Goal: Find contact information: Find contact information

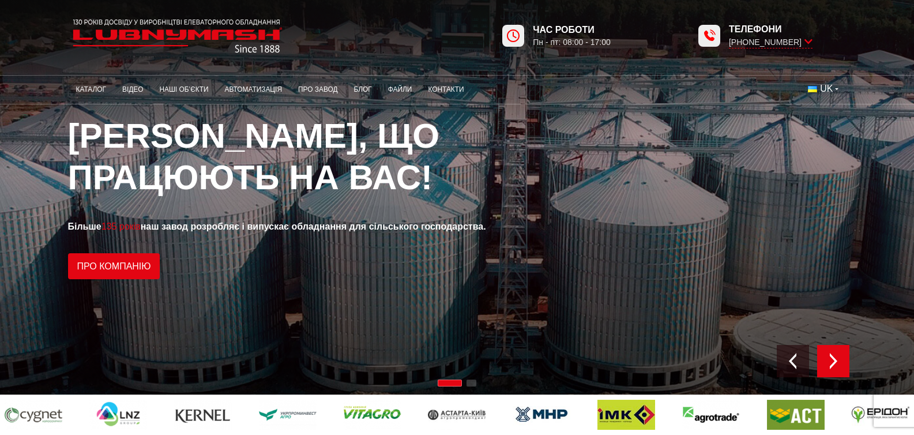
click at [841, 366] on img "Next slide" at bounding box center [833, 361] width 16 height 16
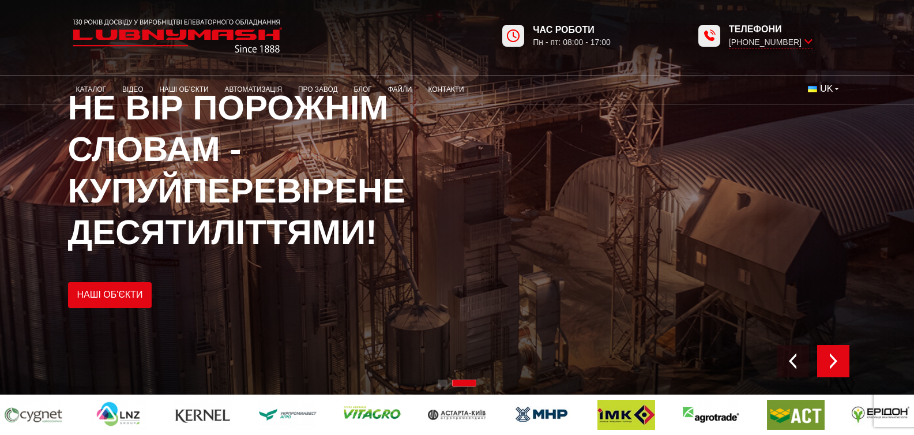
click at [841, 366] on img "Next slide" at bounding box center [833, 361] width 16 height 16
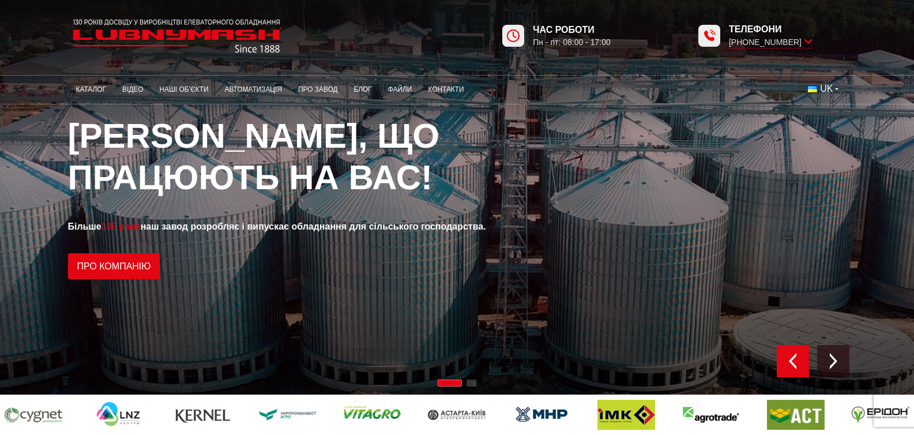
click at [801, 366] on img "Previous slide" at bounding box center [793, 361] width 16 height 16
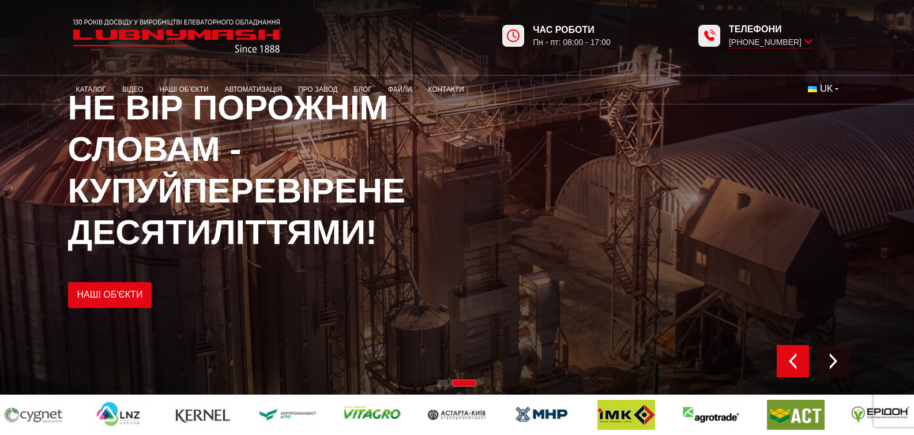
click at [801, 364] on img "Previous slide" at bounding box center [793, 361] width 16 height 16
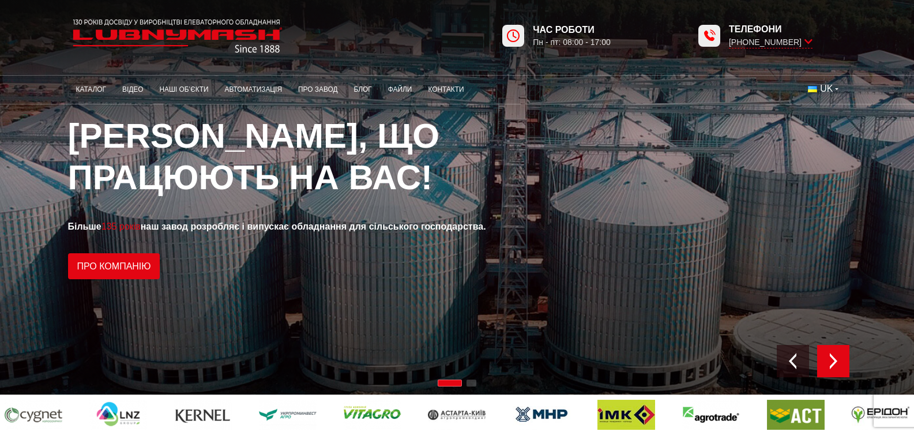
click at [841, 361] on img "Next slide" at bounding box center [833, 361] width 16 height 16
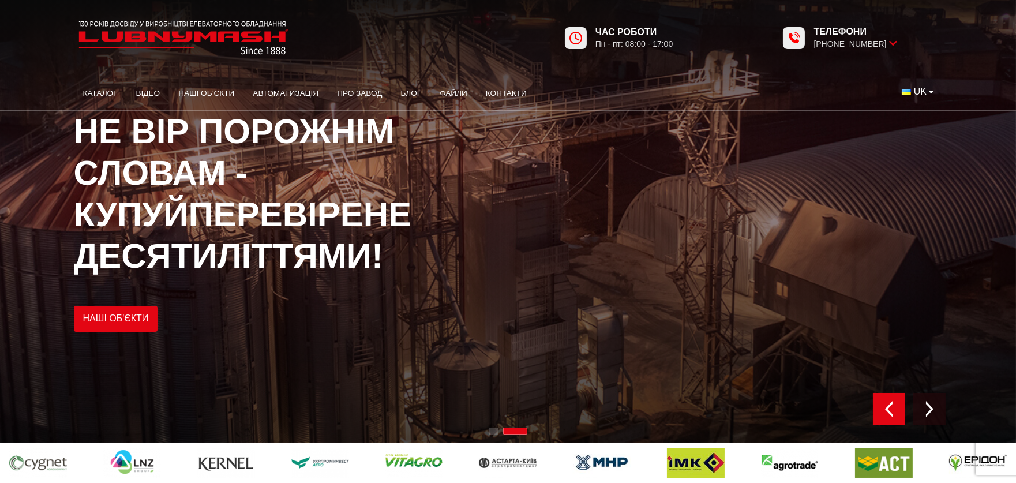
click at [889, 405] on img "Previous slide" at bounding box center [889, 409] width 16 height 16
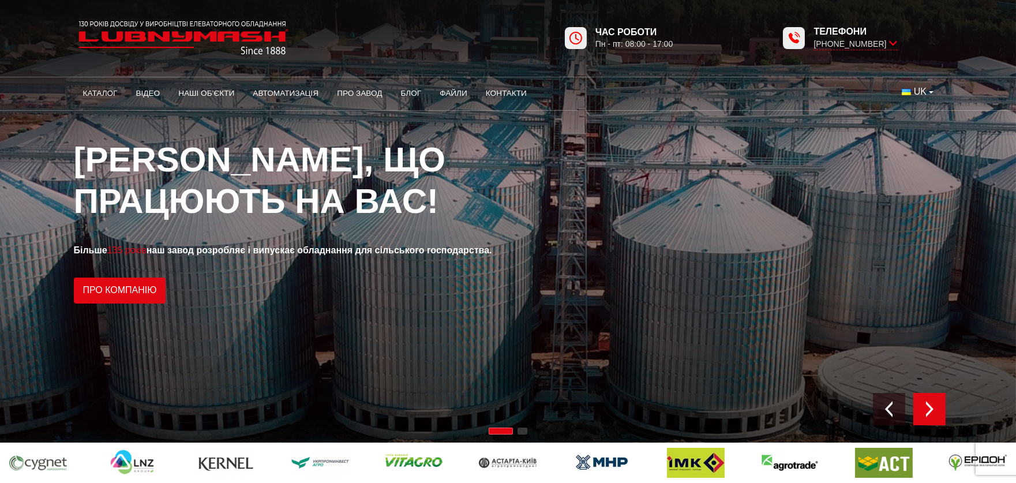
click at [913, 411] on img "Next slide" at bounding box center [929, 409] width 16 height 16
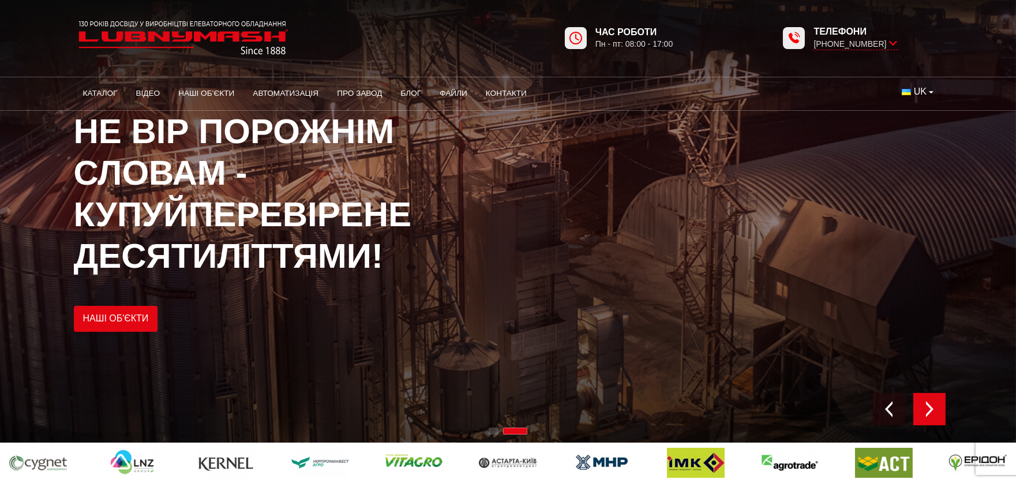
click at [913, 411] on img "Next slide" at bounding box center [929, 409] width 16 height 16
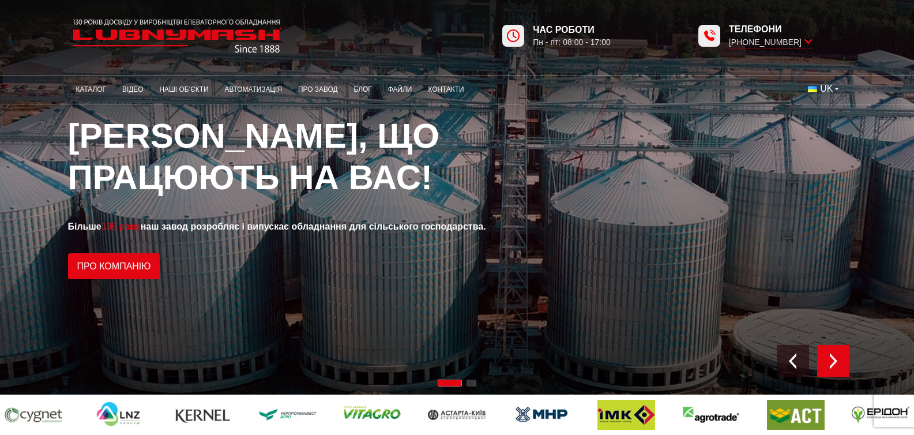
click at [841, 356] on img "Next slide" at bounding box center [833, 361] width 16 height 16
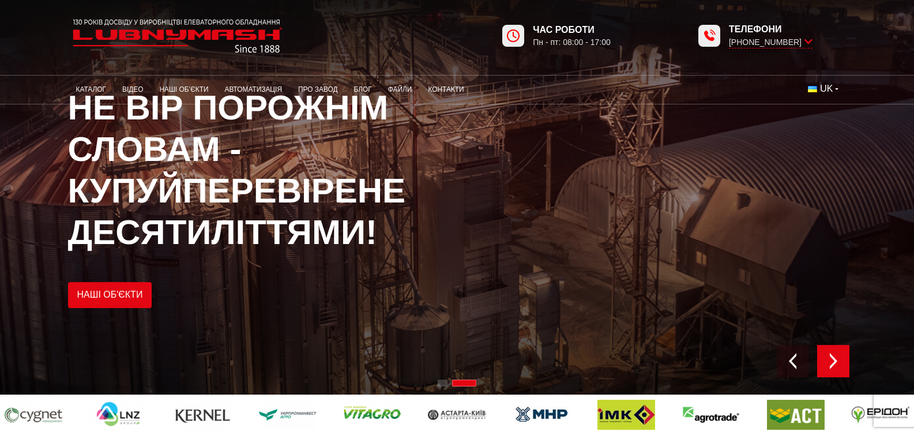
click at [841, 354] on img "Next slide" at bounding box center [833, 361] width 16 height 16
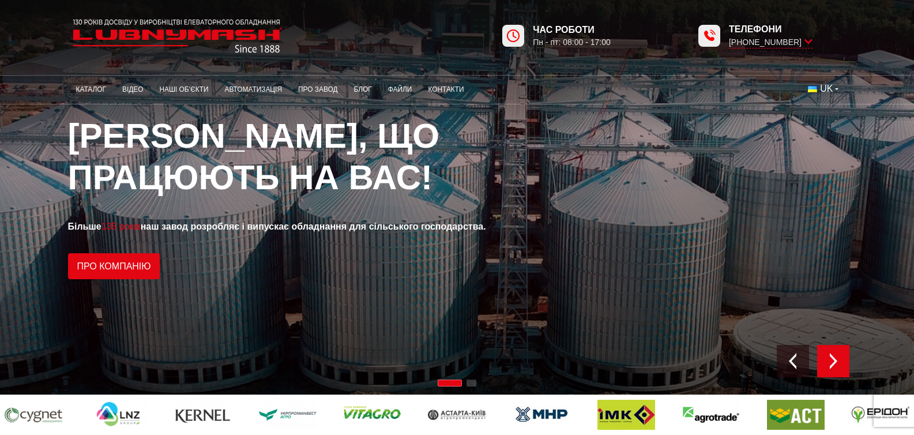
click at [841, 353] on img "Next slide" at bounding box center [833, 361] width 16 height 16
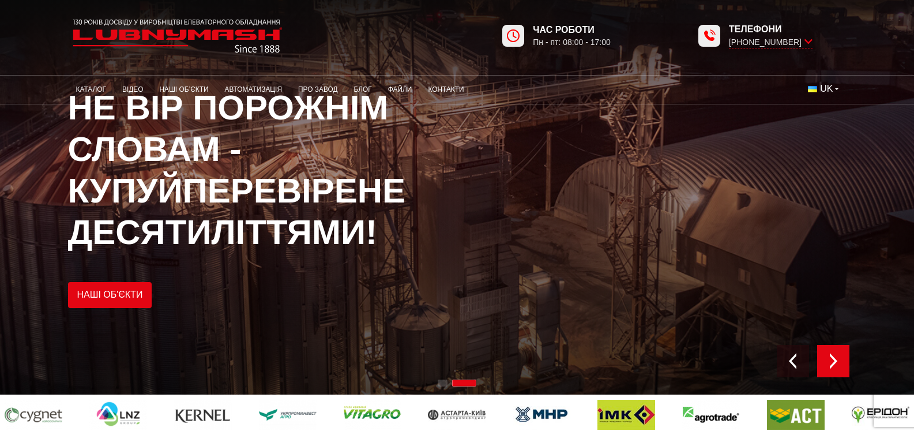
click at [849, 352] on div "Next slide" at bounding box center [833, 361] width 32 height 32
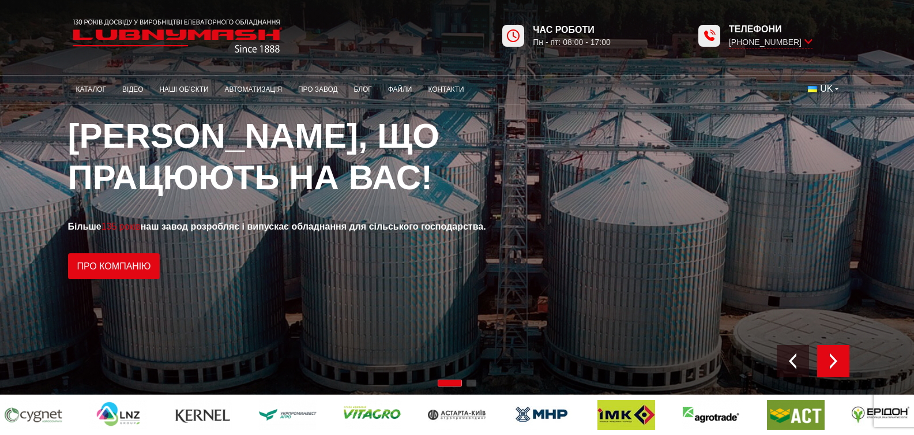
click at [849, 352] on div "Next slide" at bounding box center [833, 361] width 32 height 32
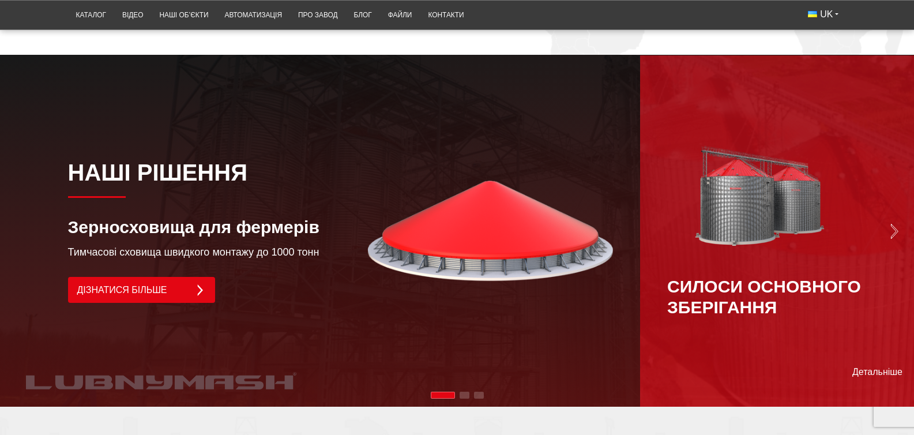
scroll to position [761, 0]
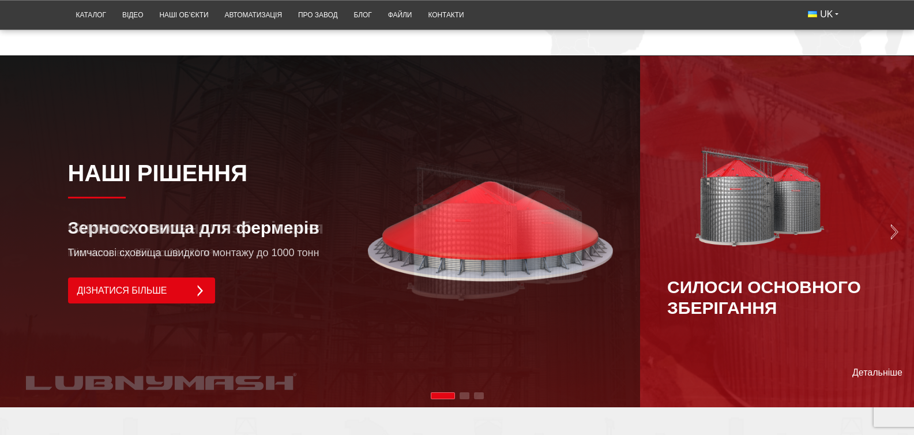
click at [163, 247] on div "Наші рішення Зерносховища для фермерів Тимчасові сховища швидкого монтажу до 10…" at bounding box center [340, 231] width 545 height 352
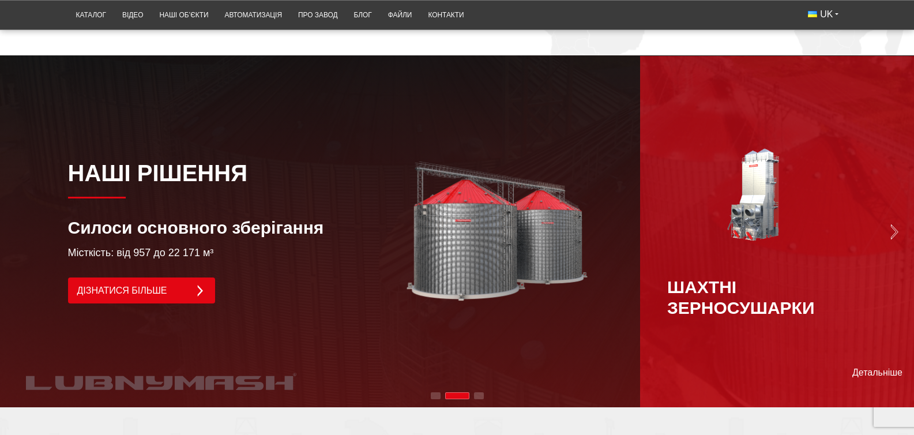
click at [886, 227] on div "Шахтні зерносушарки" at bounding box center [776, 231] width 219 height 172
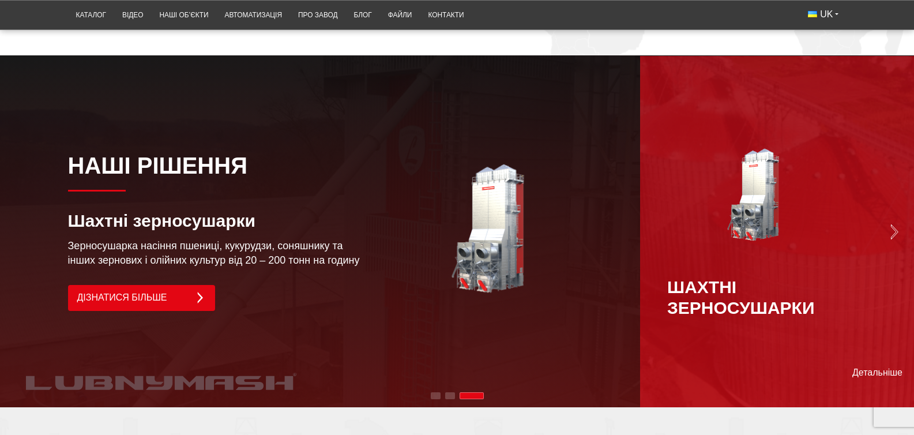
click at [886, 227] on div "Шахтні зерносушарки" at bounding box center [776, 231] width 219 height 172
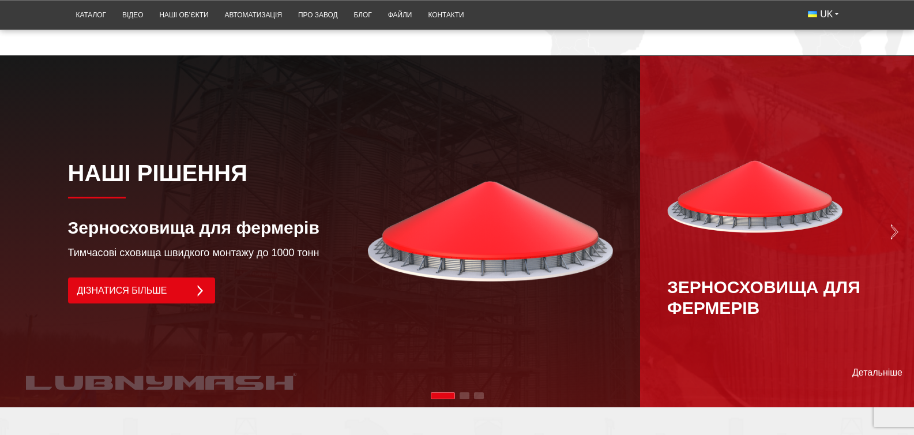
click at [886, 227] on div "Зерносховища для фермерів" at bounding box center [776, 231] width 219 height 172
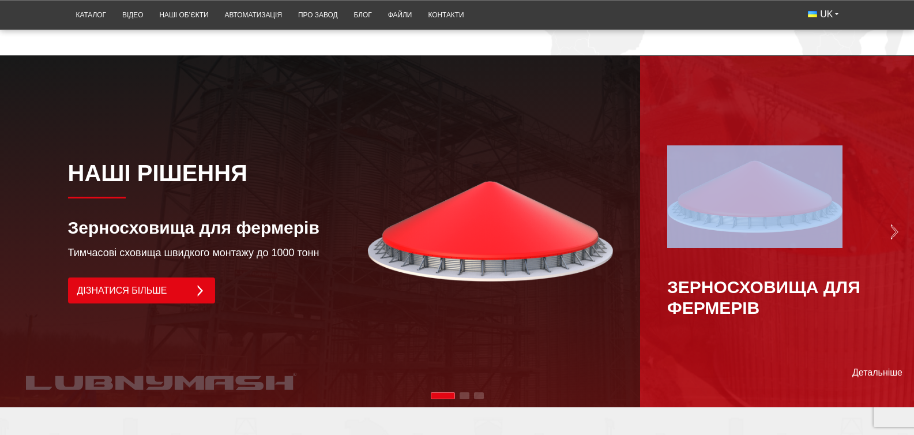
click at [886, 227] on div "Зерносховища для фермерів" at bounding box center [776, 231] width 219 height 172
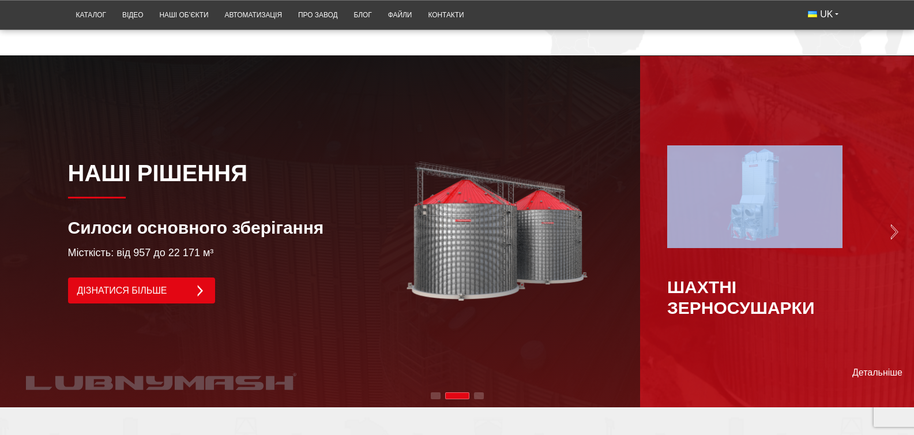
click at [886, 227] on div "Шахтні зерносушарки" at bounding box center [776, 231] width 219 height 172
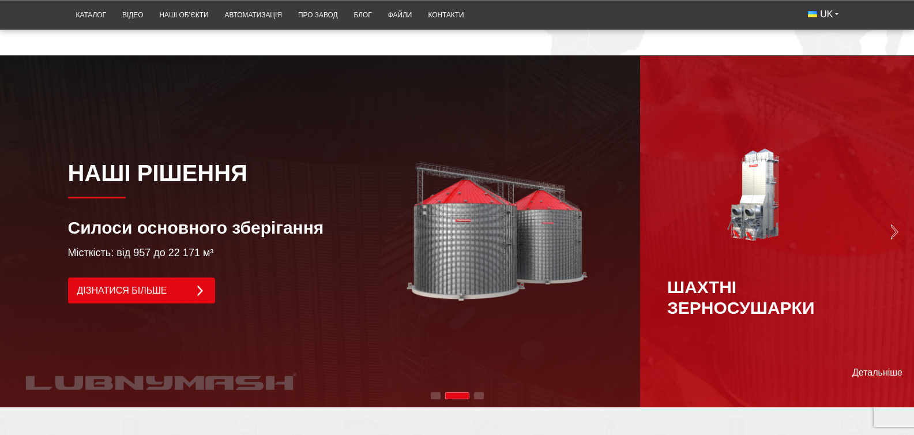
click at [886, 227] on div "Шахтні зерносушарки" at bounding box center [776, 231] width 219 height 172
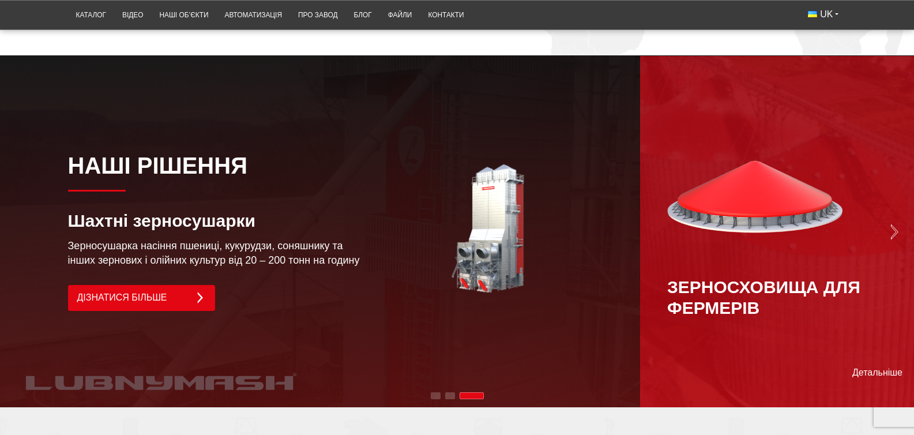
click at [886, 227] on div "Зерносховища для фермерів" at bounding box center [776, 231] width 219 height 172
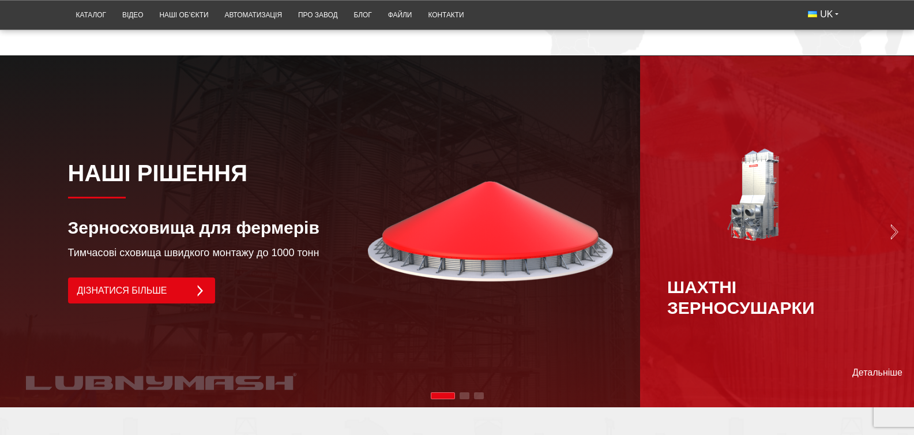
click at [886, 227] on div "Шахтні зерносушарки" at bounding box center [776, 231] width 219 height 172
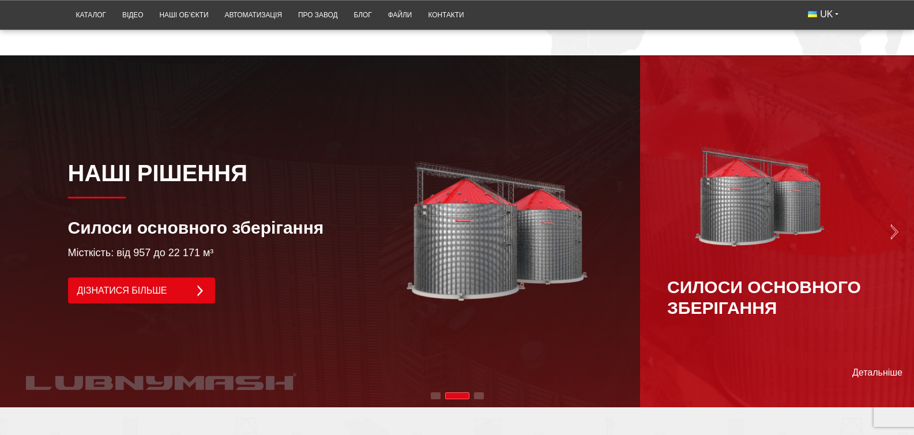
click at [886, 227] on div "Силоси основного зберігання" at bounding box center [776, 231] width 219 height 172
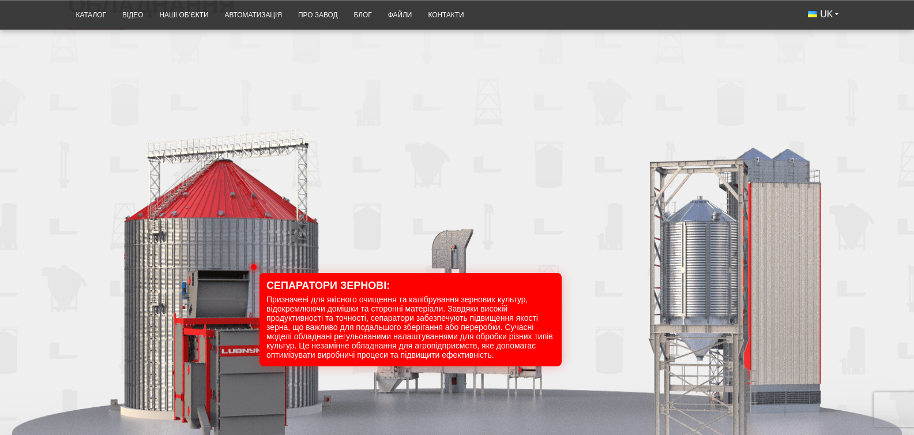
scroll to position [1315, 0]
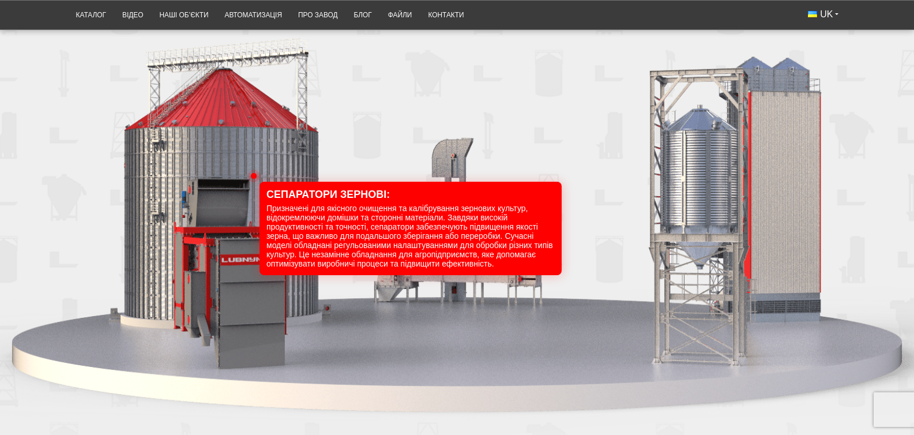
click at [723, 200] on div "100" at bounding box center [457, 208] width 914 height 512
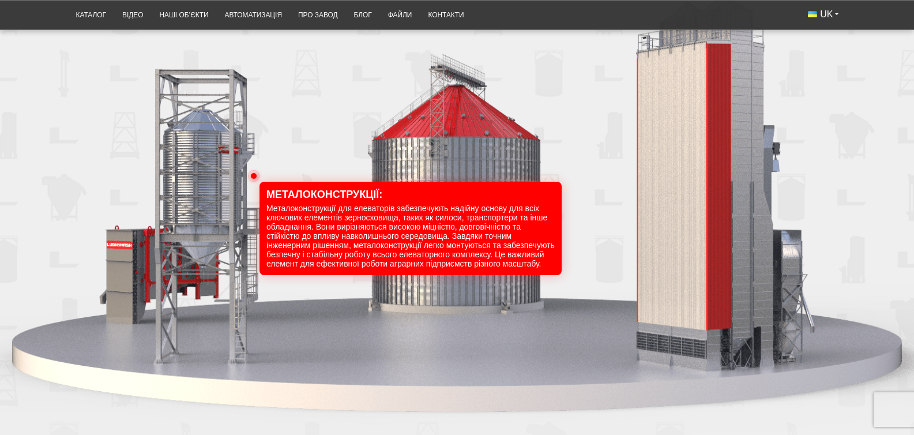
click at [179, 175] on div "100" at bounding box center [457, 208] width 914 height 512
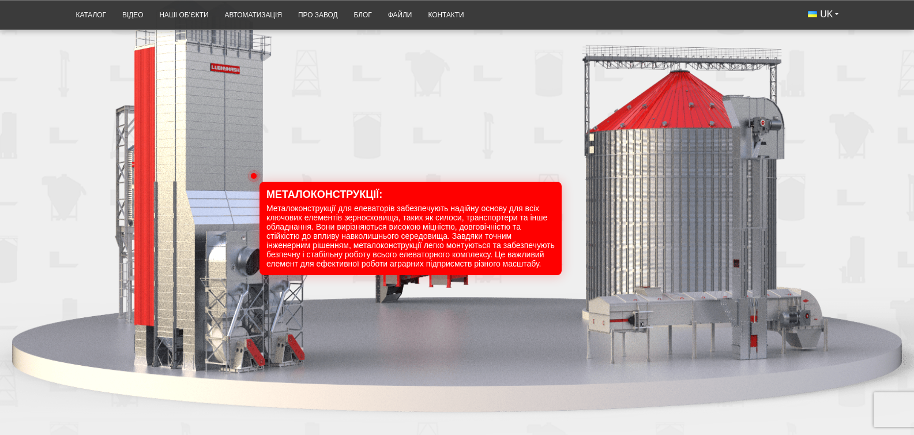
drag, startPoint x: 183, startPoint y: 179, endPoint x: 488, endPoint y: 217, distance: 307.5
click at [488, 217] on div "100" at bounding box center [457, 208] width 914 height 512
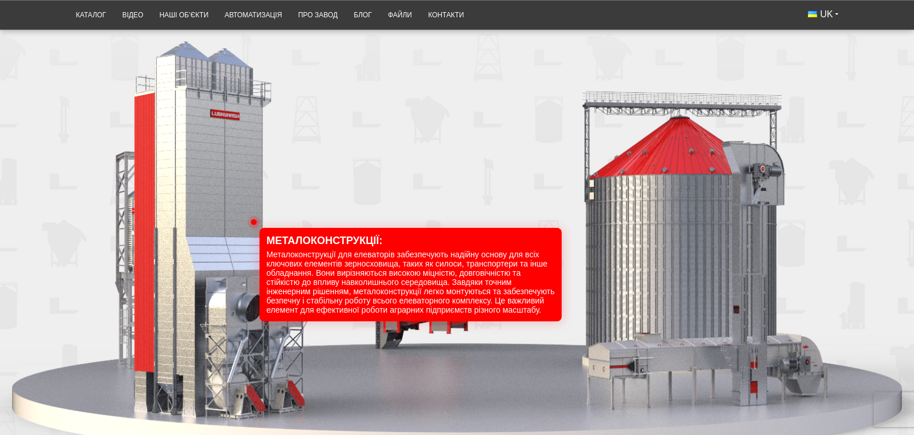
scroll to position [1246, 0]
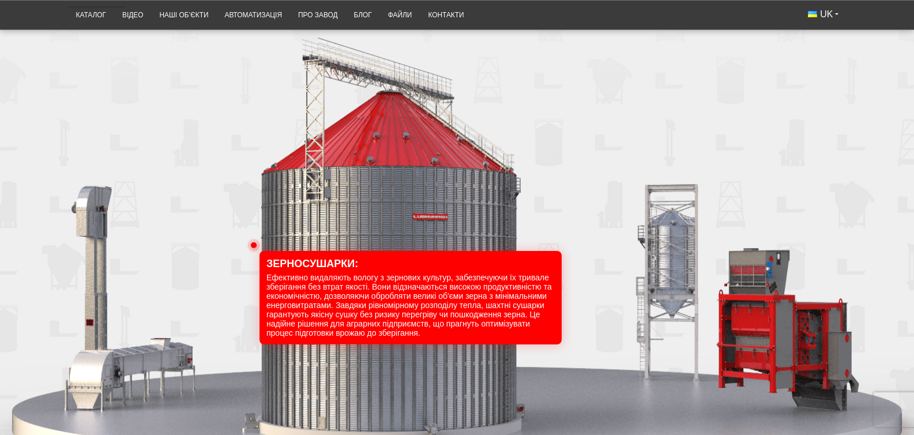
drag, startPoint x: 722, startPoint y: 240, endPoint x: 657, endPoint y: 268, distance: 70.3
click at [657, 268] on div "100" at bounding box center [457, 276] width 914 height 512
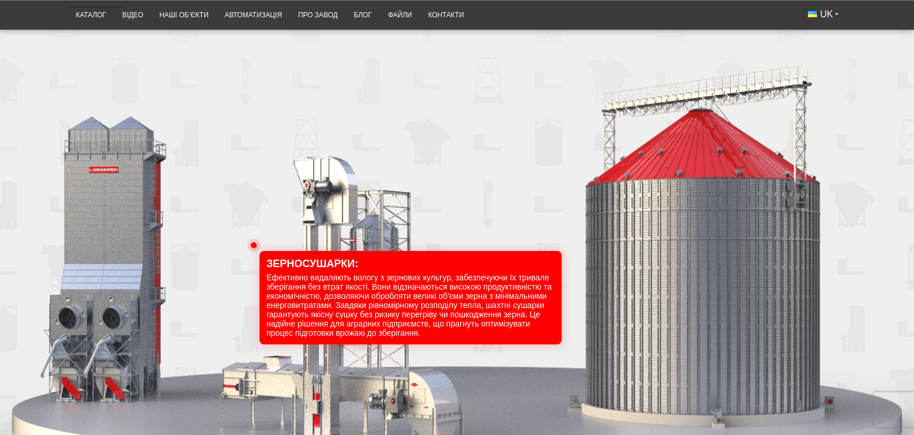
drag, startPoint x: 457, startPoint y: 363, endPoint x: 487, endPoint y: 381, distance: 34.9
click at [487, 381] on div "100" at bounding box center [457, 276] width 914 height 512
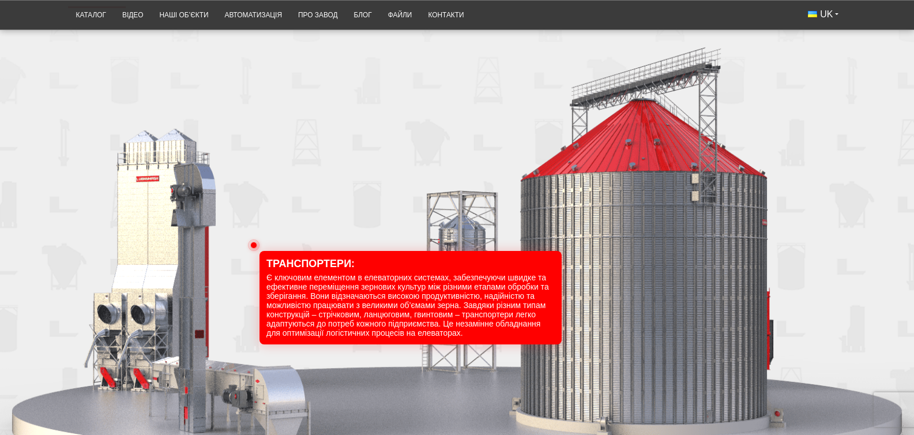
drag, startPoint x: 695, startPoint y: 268, endPoint x: 683, endPoint y: 280, distance: 17.5
click at [683, 280] on div "100" at bounding box center [457, 276] width 914 height 512
click at [680, 294] on div "100" at bounding box center [457, 276] width 914 height 512
drag, startPoint x: 231, startPoint y: 268, endPoint x: 175, endPoint y: 264, distance: 56.6
click at [228, 268] on div "100" at bounding box center [457, 276] width 914 height 512
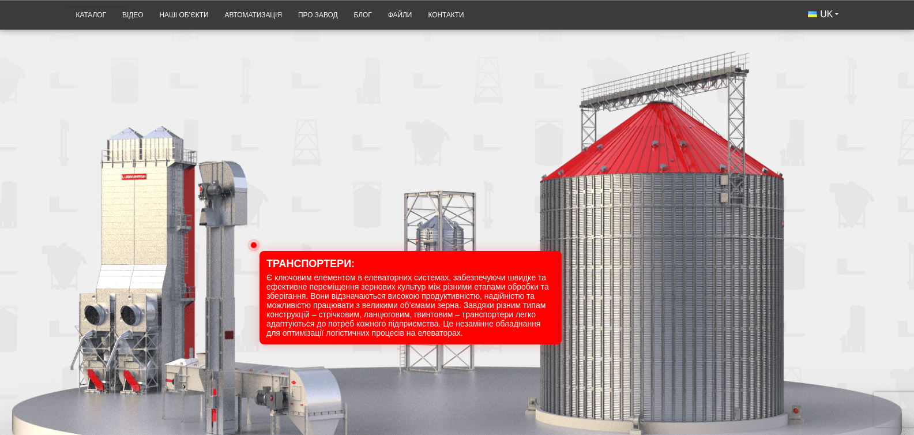
click at [168, 263] on div "100" at bounding box center [457, 276] width 914 height 512
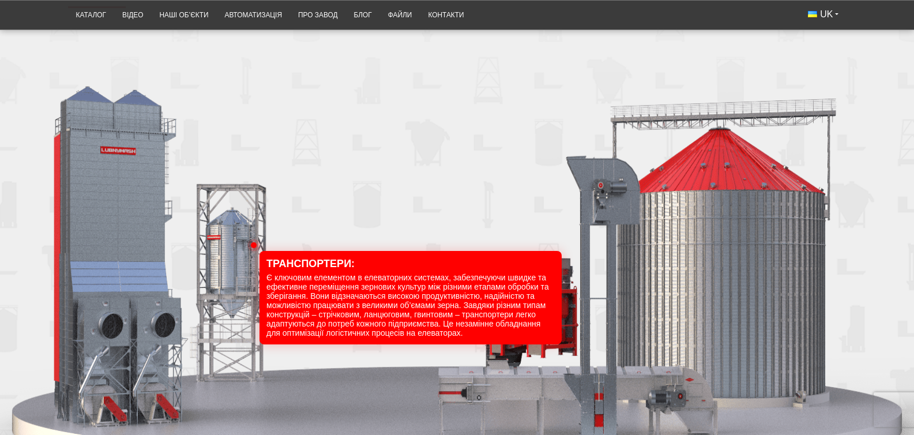
drag, startPoint x: 182, startPoint y: 261, endPoint x: 185, endPoint y: 266, distance: 6.2
click at [209, 266] on div "100" at bounding box center [457, 276] width 914 height 512
click at [96, 248] on div "100" at bounding box center [457, 276] width 914 height 512
click at [228, 212] on div "100" at bounding box center [457, 276] width 914 height 512
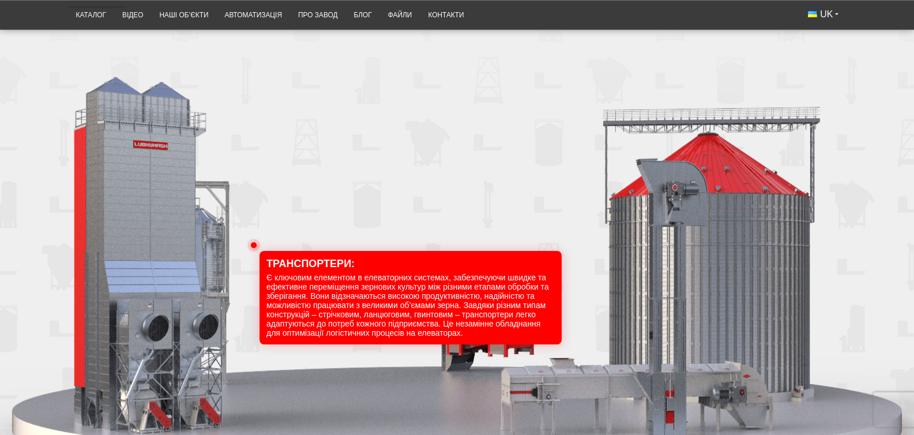
drag, startPoint x: 264, startPoint y: 228, endPoint x: 326, endPoint y: 269, distance: 75.0
click at [264, 228] on div "100" at bounding box center [457, 276] width 914 height 512
click at [389, 309] on div "100" at bounding box center [457, 276] width 914 height 512
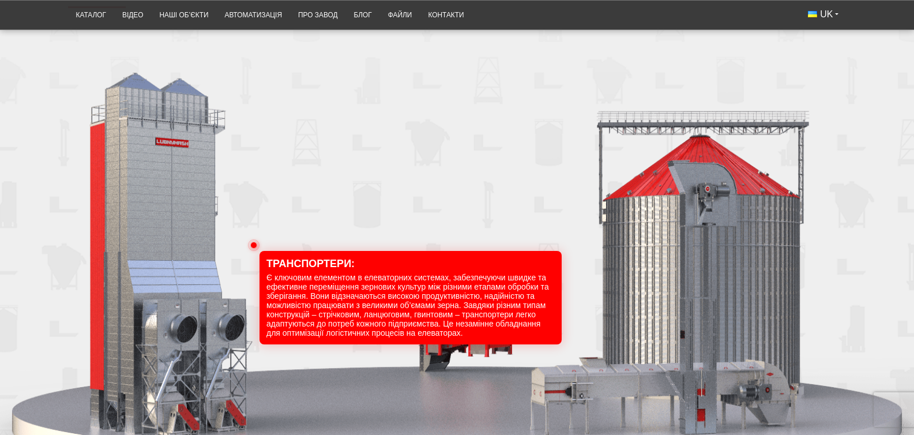
click at [653, 255] on div "100" at bounding box center [457, 276] width 914 height 512
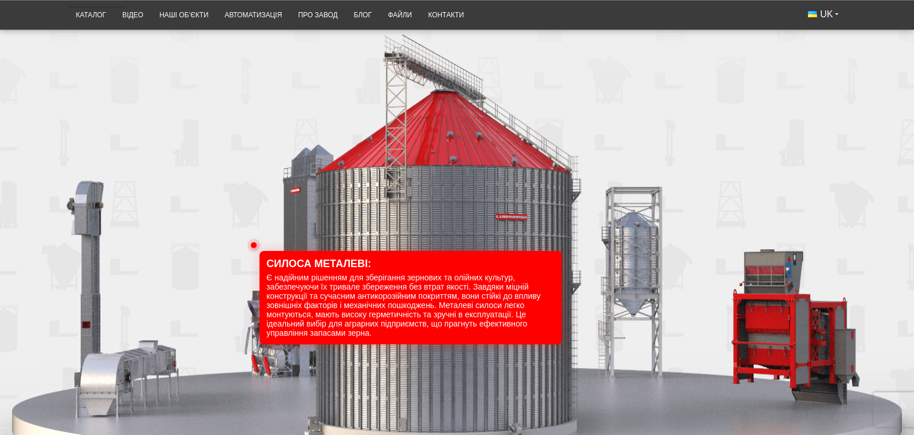
drag, startPoint x: 704, startPoint y: 228, endPoint x: 654, endPoint y: 238, distance: 50.6
click at [654, 238] on div "100" at bounding box center [457, 276] width 914 height 512
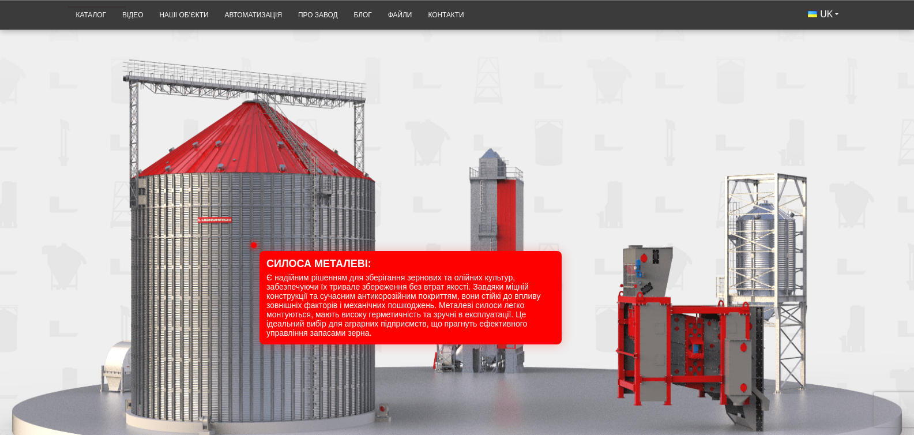
drag, startPoint x: 654, startPoint y: 238, endPoint x: 633, endPoint y: 244, distance: 22.3
click at [633, 244] on div "100" at bounding box center [457, 276] width 914 height 512
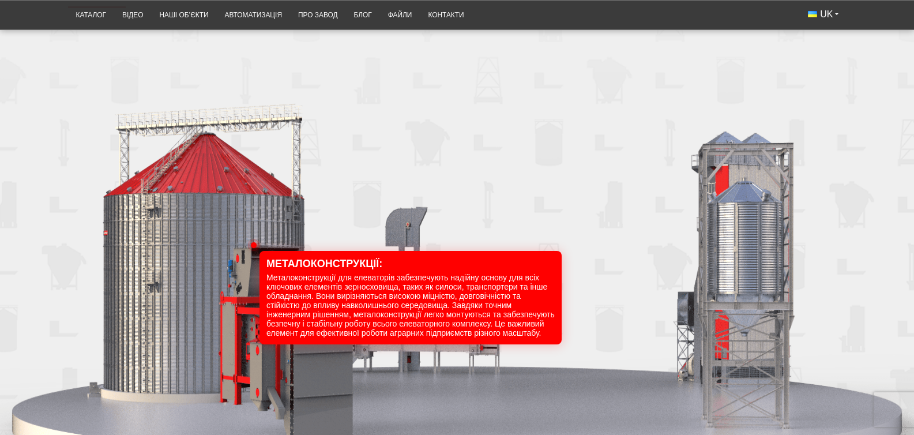
drag, startPoint x: 786, startPoint y: 217, endPoint x: 751, endPoint y: 224, distance: 36.0
click at [751, 224] on div "100" at bounding box center [457, 276] width 914 height 512
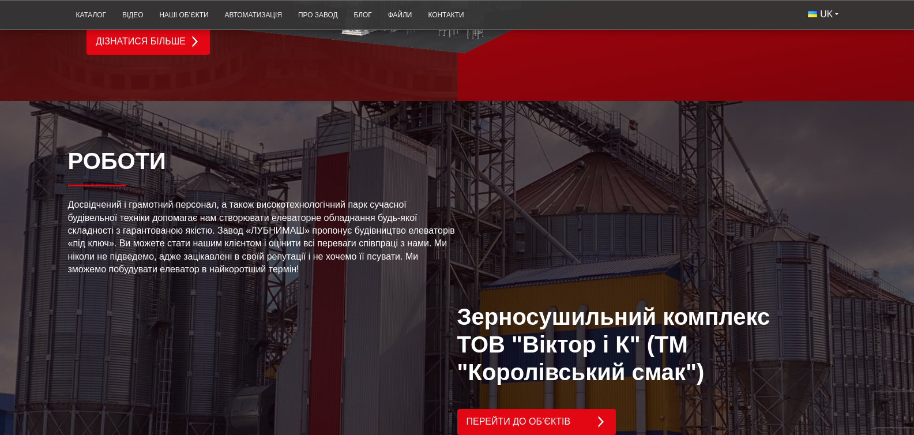
scroll to position [2353, 0]
drag, startPoint x: 614, startPoint y: 178, endPoint x: 479, endPoint y: 210, distance: 138.3
click at [480, 210] on div "Зерносушильний комплекс ТОВ "[PERSON_NAME] і К" (ТМ "Королівський смак") Перейт…" at bounding box center [651, 291] width 389 height 288
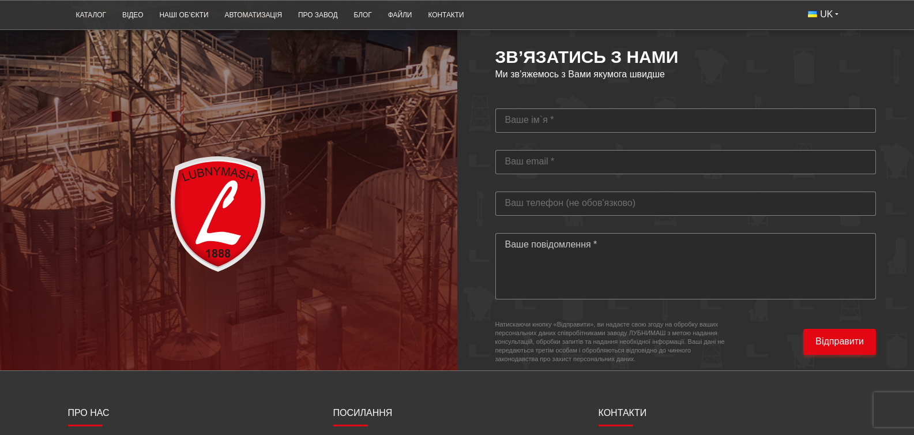
scroll to position [3315, 0]
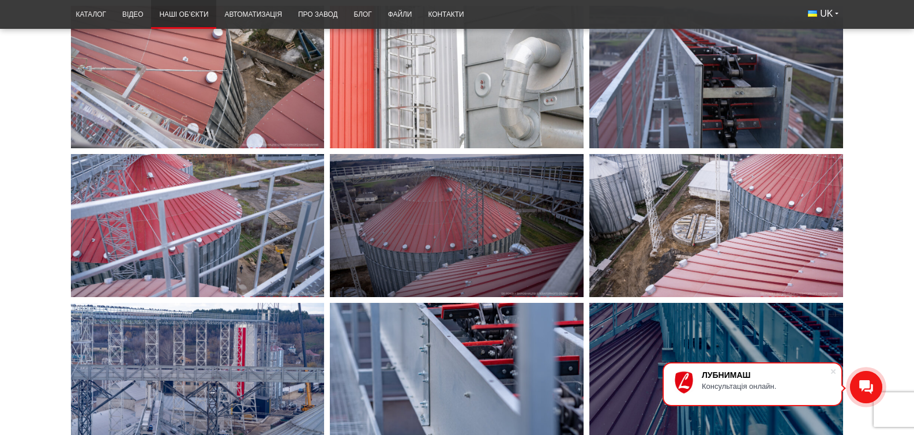
scroll to position [1522, 0]
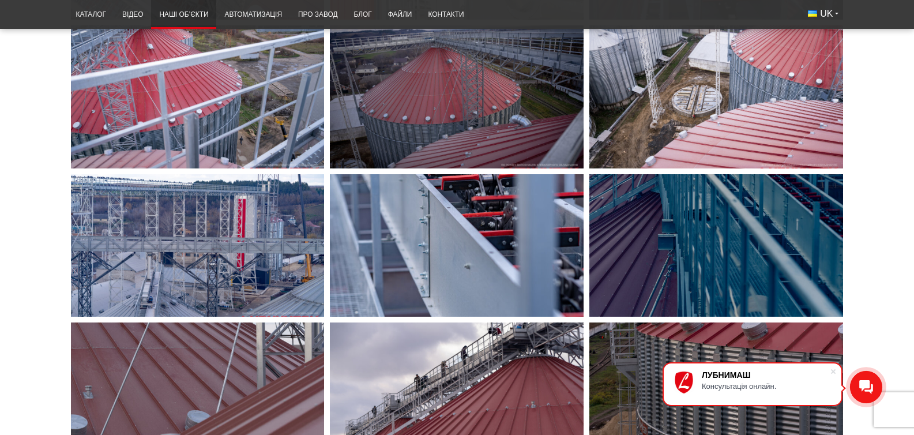
click at [762, 397] on div "ЛУБНИМАШ Консультація онлайн." at bounding box center [766, 384] width 128 height 28
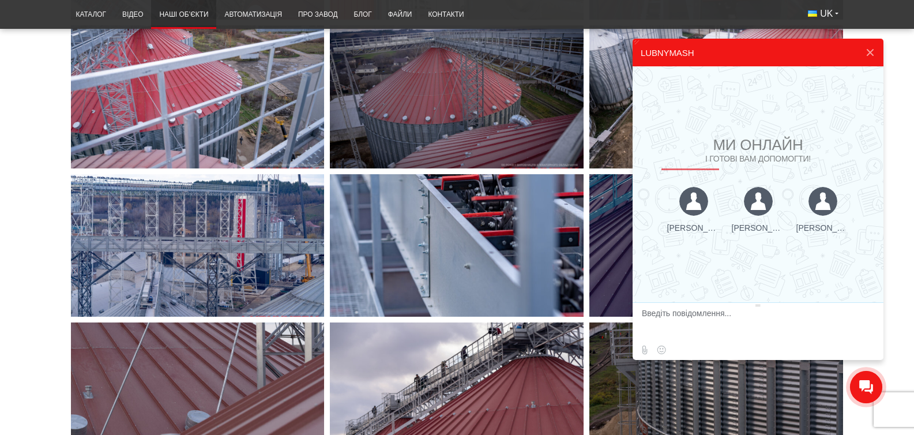
click at [708, 208] on div at bounding box center [693, 201] width 29 height 29
click at [761, 212] on div at bounding box center [758, 201] width 29 height 29
click at [708, 212] on div at bounding box center [693, 201] width 29 height 29
click at [771, 204] on div at bounding box center [758, 201] width 29 height 29
drag, startPoint x: 779, startPoint y: 178, endPoint x: 740, endPoint y: 183, distance: 38.4
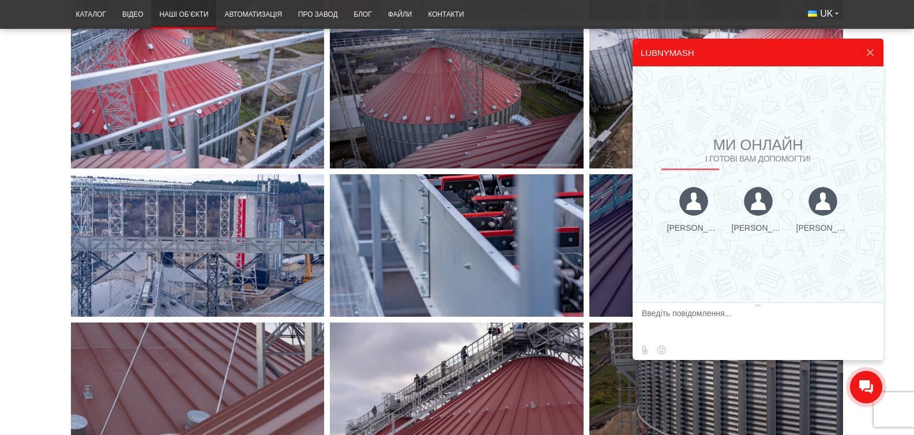
click at [774, 178] on div "Ми онлайн і готові вам допомогти! Людмила Ольга Тетяна" at bounding box center [758, 184] width 194 height 96
click at [739, 324] on textarea at bounding box center [757, 324] width 230 height 31
click at [868, 51] on button at bounding box center [870, 53] width 21 height 28
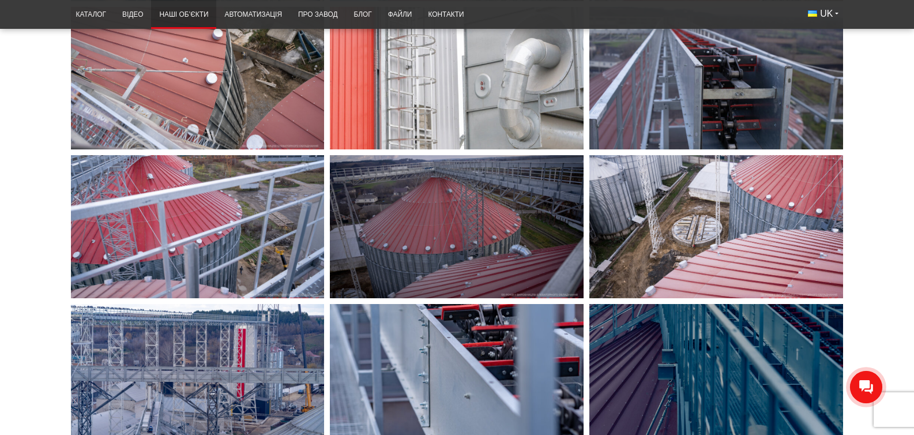
scroll to position [0, 0]
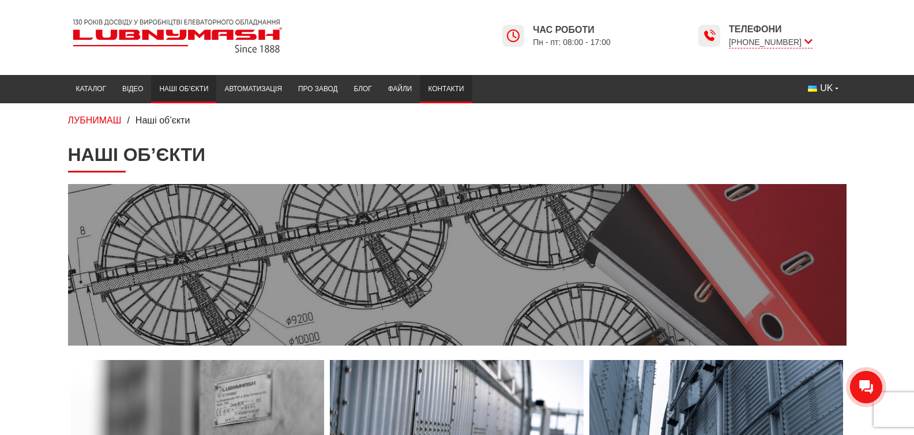
click at [420, 81] on link "Контакти" at bounding box center [446, 89] width 52 height 22
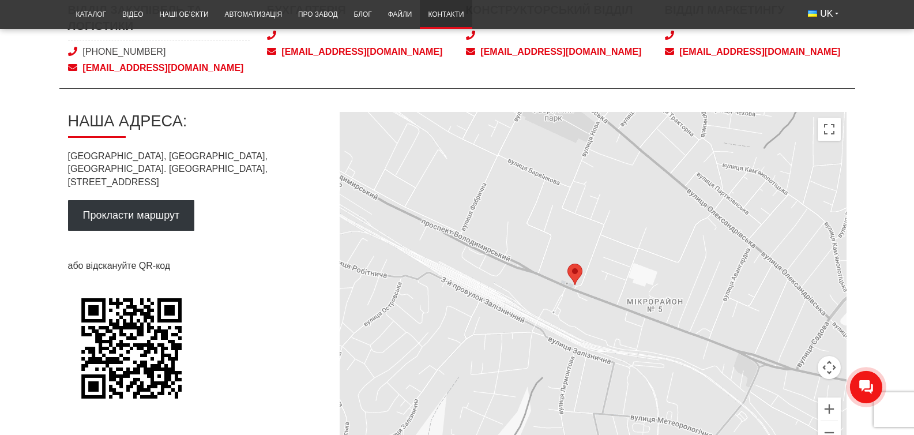
scroll to position [1048, 0]
